Goal: Find specific page/section: Find specific page/section

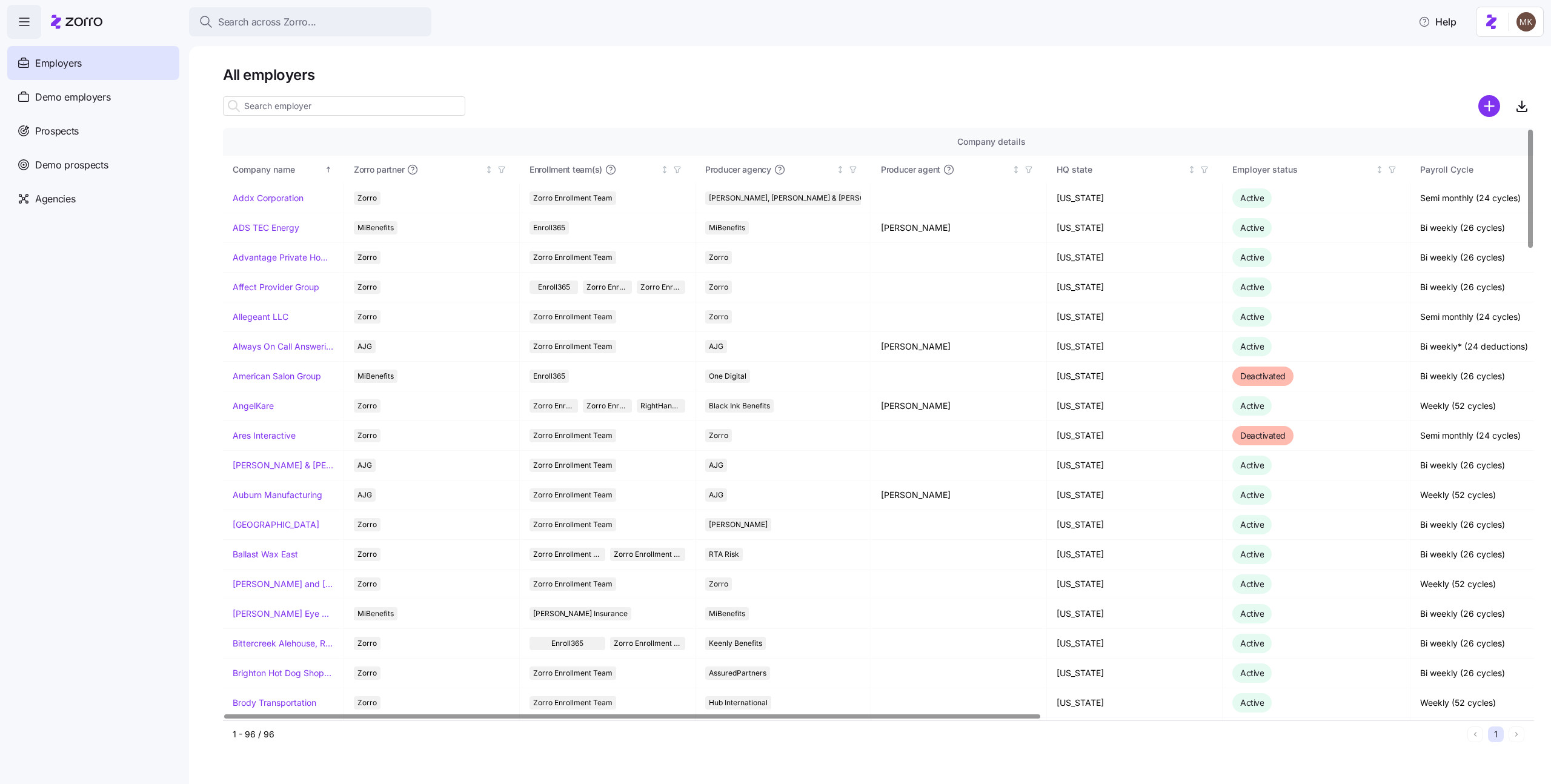
click at [349, 95] on div at bounding box center [344, 106] width 242 height 24
click at [345, 104] on input at bounding box center [344, 106] width 242 height 19
paste input "[GEOGRAPHIC_DATA]"
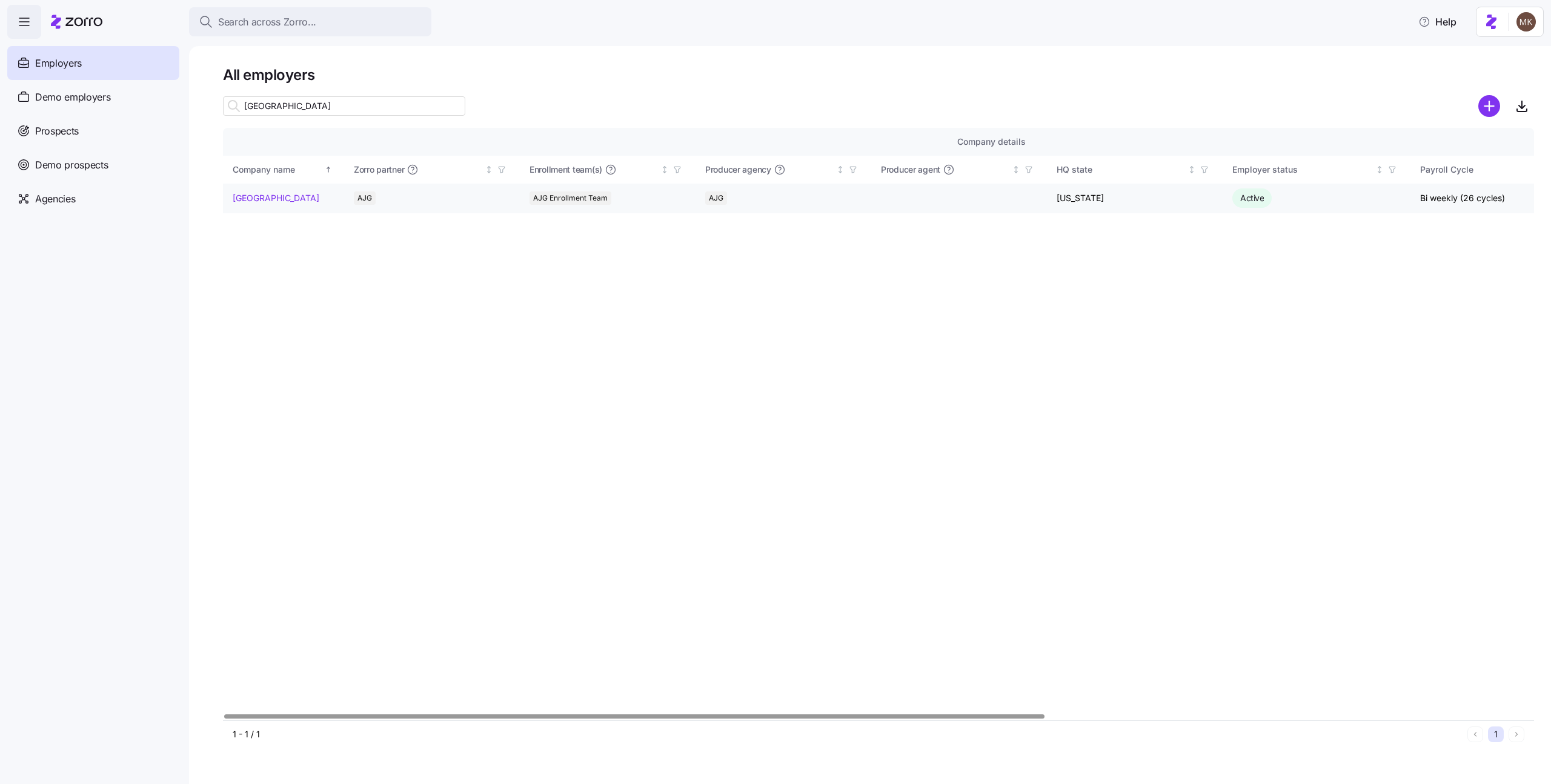
type input "[GEOGRAPHIC_DATA]"
click at [275, 195] on link "[GEOGRAPHIC_DATA]" at bounding box center [276, 198] width 87 height 12
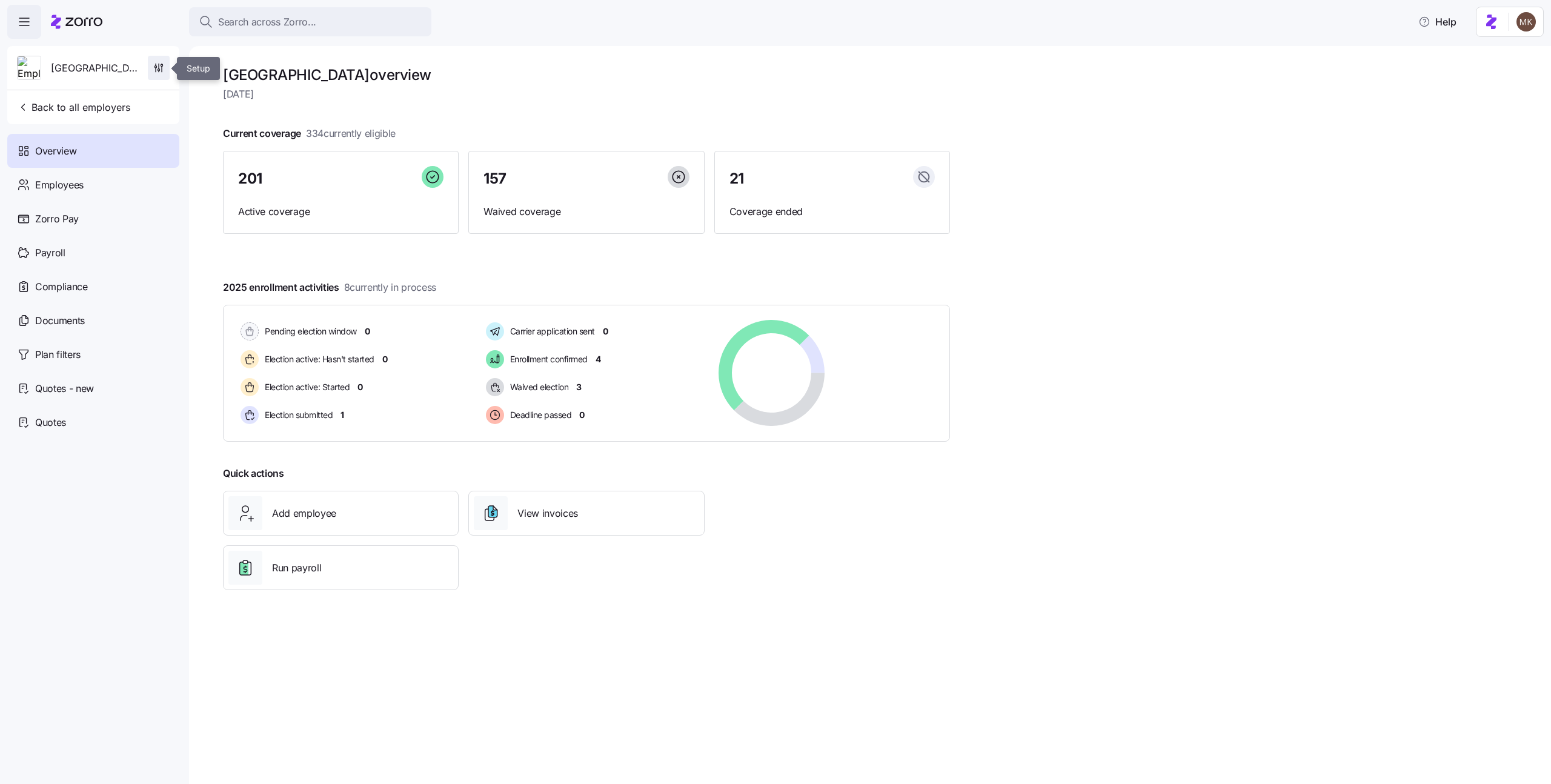
click at [163, 57] on span "button" at bounding box center [159, 67] width 21 height 23
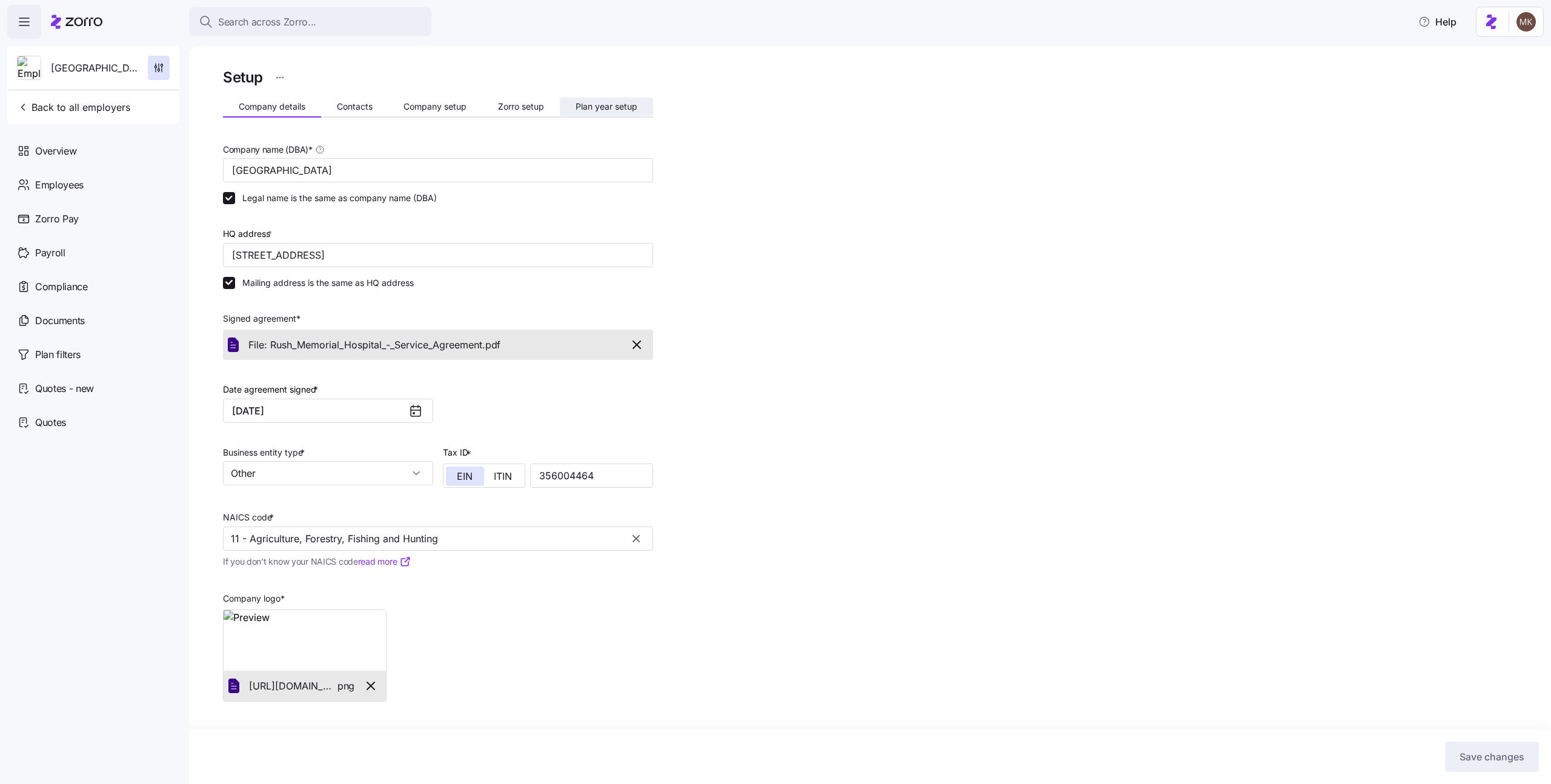
click at [637, 105] on button "Plan year setup" at bounding box center [606, 107] width 93 height 18
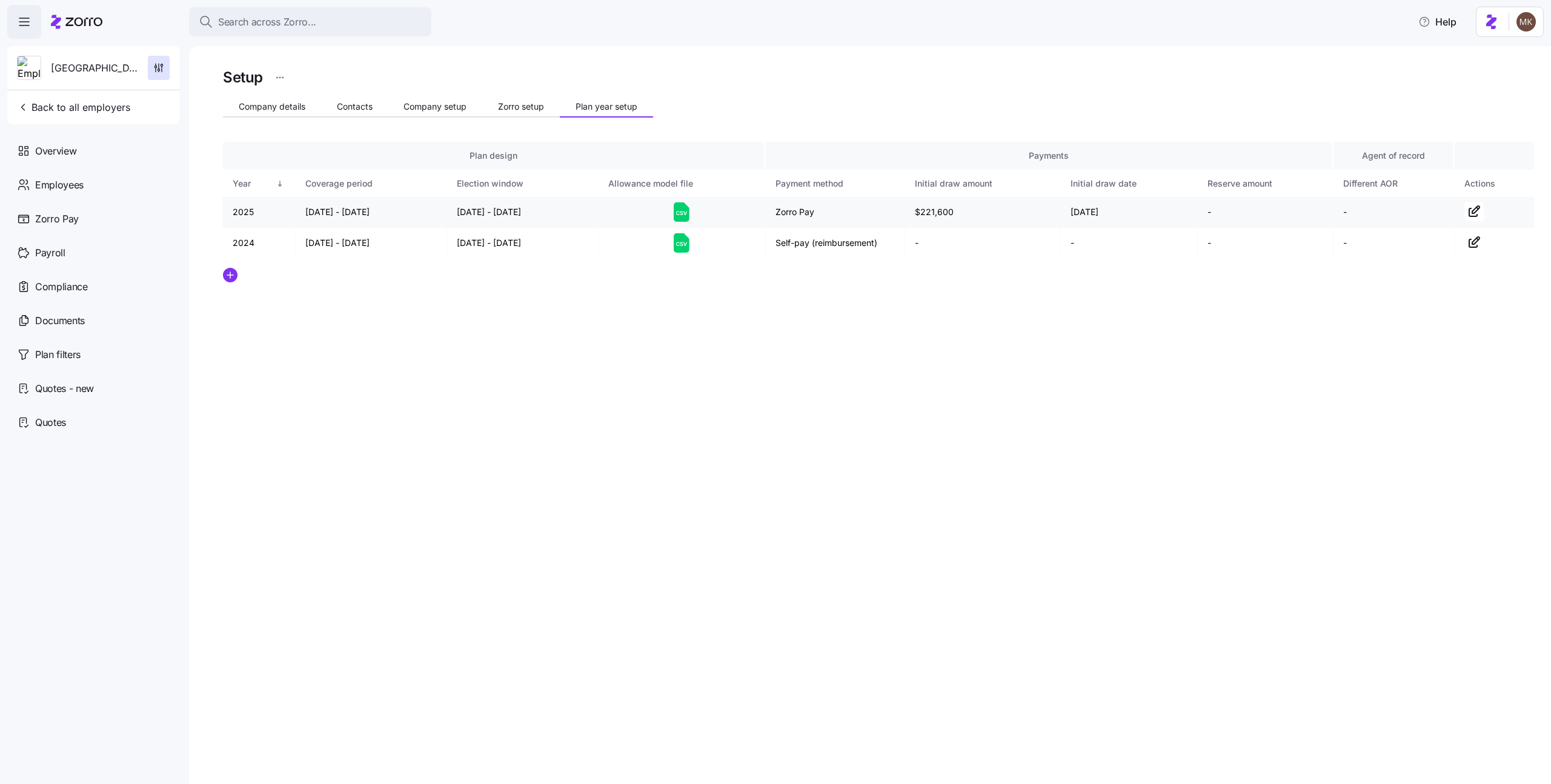
click at [680, 207] on icon at bounding box center [681, 212] width 16 height 19
click at [684, 246] on icon at bounding box center [681, 243] width 16 height 19
click at [86, 180] on div "Employees" at bounding box center [93, 184] width 172 height 34
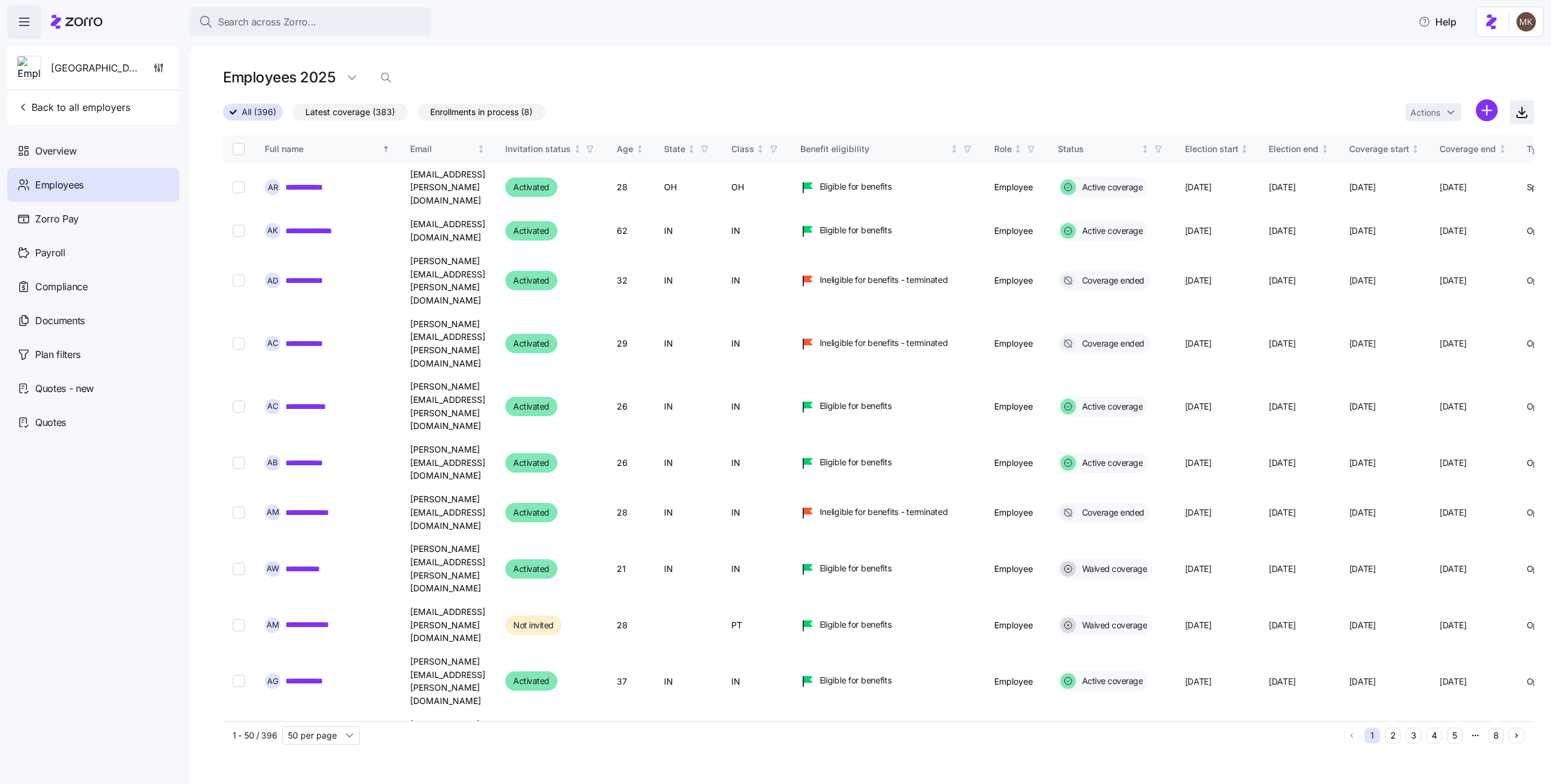
click at [1517, 108] on icon "button" at bounding box center [1521, 111] width 14 height 14
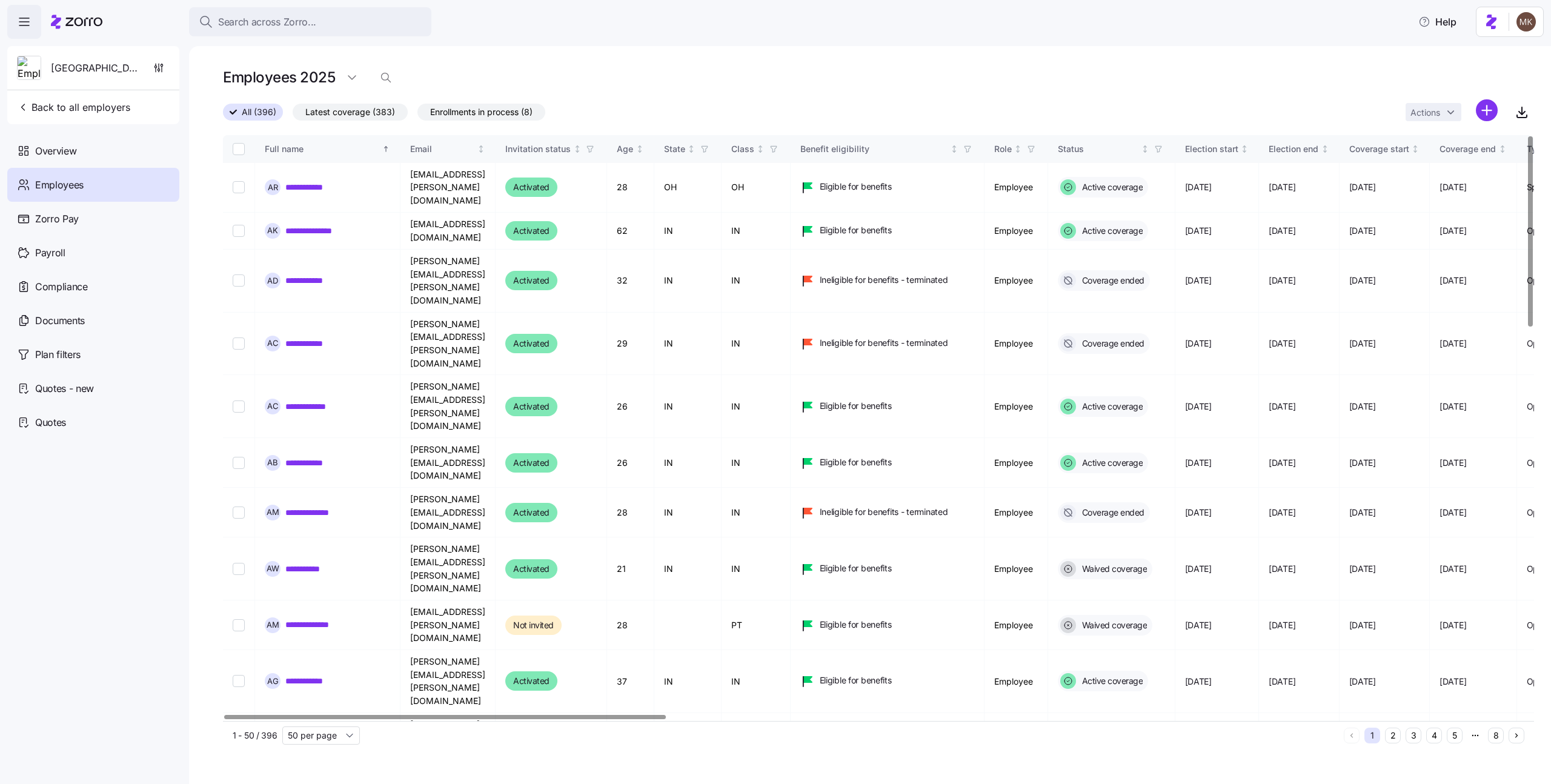
click at [313, 715] on div at bounding box center [444, 717] width 441 height 4
